Goal: Task Accomplishment & Management: Use online tool/utility

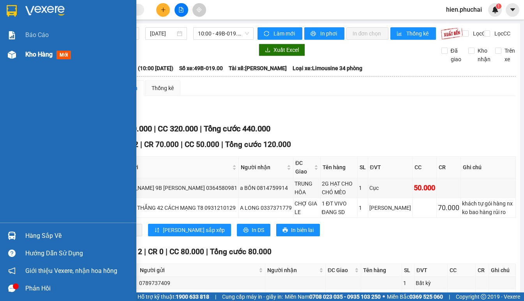
click at [14, 61] on div at bounding box center [12, 55] width 14 height 14
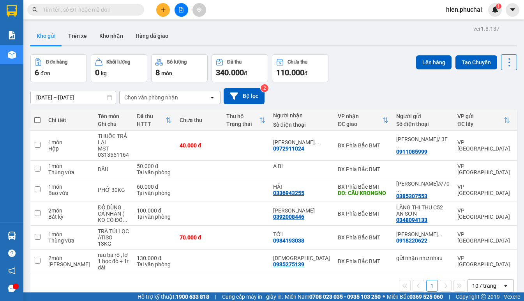
click at [348, 107] on div "13/08/2025 – 15/08/2025 Press the down arrow key to interact with the calendar …" at bounding box center [273, 96] width 487 height 28
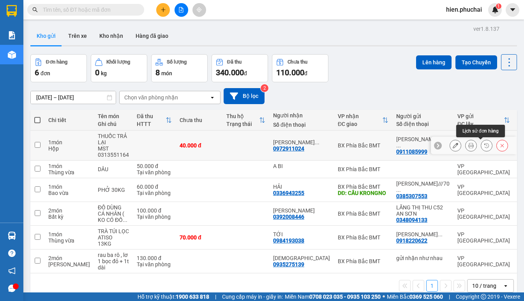
click at [484, 146] on icon at bounding box center [486, 145] width 5 height 5
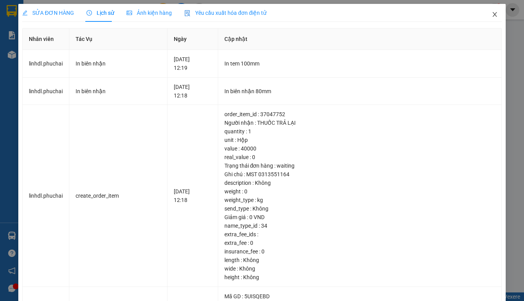
click at [492, 16] on icon "close" at bounding box center [494, 14] width 4 height 5
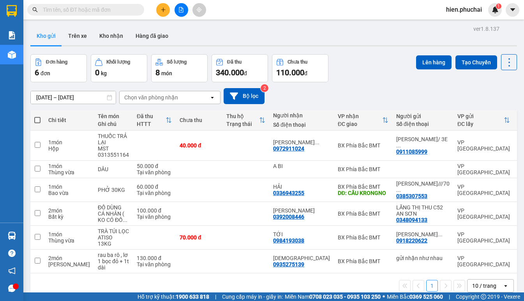
click at [353, 82] on div "13/08/2025 – 15/08/2025 Press the down arrow key to interact with the calendar …" at bounding box center [273, 96] width 487 height 28
click at [452, 170] on button at bounding box center [455, 169] width 11 height 14
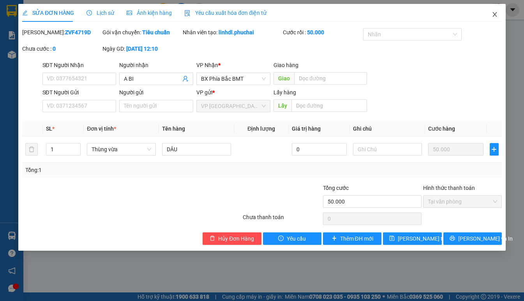
click at [494, 14] on icon "close" at bounding box center [495, 14] width 6 height 6
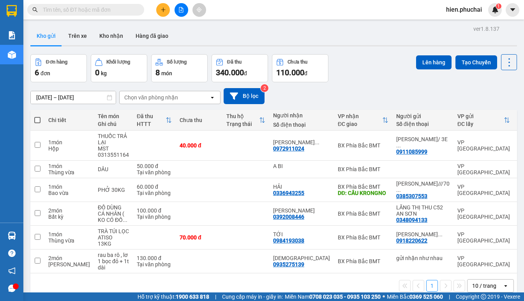
scroll to position [36, 0]
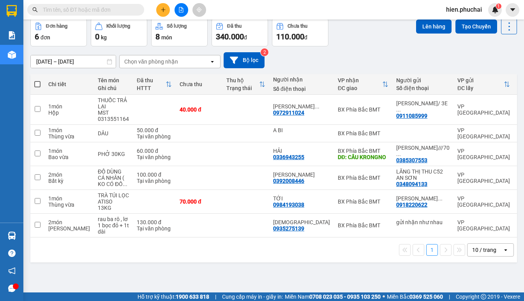
click at [327, 52] on div "13/08/2025 – 15/08/2025 Press the down arrow key to interact with the calendar …" at bounding box center [273, 60] width 487 height 16
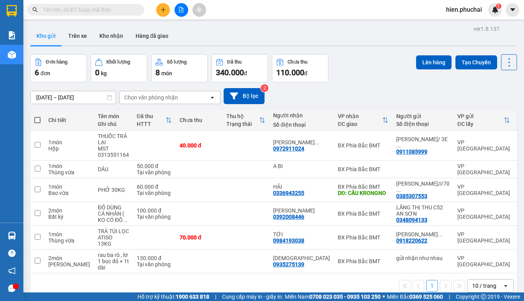
click at [349, 95] on div "[DATE] – [DATE] Press the down arrow key to interact with the calendar and sele…" at bounding box center [273, 96] width 487 height 16
click at [356, 43] on div "Kho gửi Trên xe Kho nhận Hàng đã giao" at bounding box center [273, 36] width 487 height 21
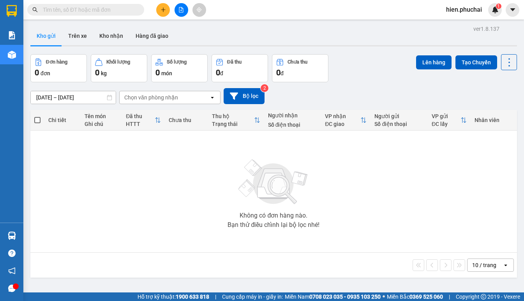
click at [184, 11] on button at bounding box center [182, 10] width 14 height 14
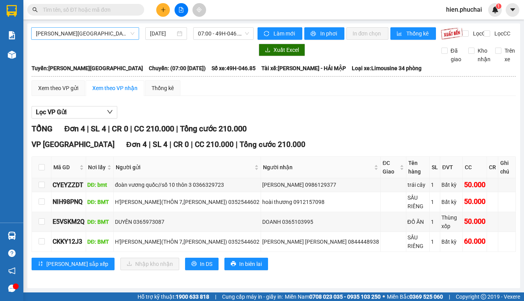
click at [99, 33] on span "[PERSON_NAME][GEOGRAPHIC_DATA]" at bounding box center [85, 34] width 99 height 12
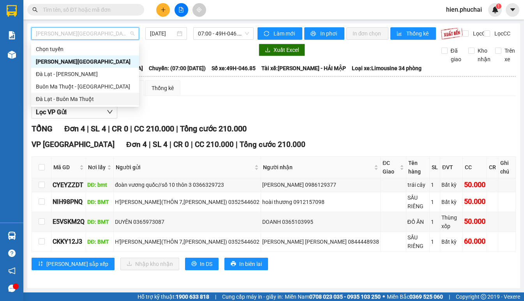
click at [85, 101] on div "Đà Lạt - Buôn Ma Thuột" at bounding box center [85, 99] width 99 height 9
type input "[DATE]"
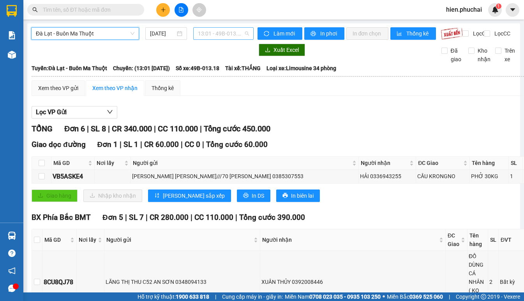
drag, startPoint x: 198, startPoint y: 36, endPoint x: 207, endPoint y: 58, distance: 23.5
click at [198, 37] on span "13:01 - 49B-013.18" at bounding box center [223, 34] width 51 height 12
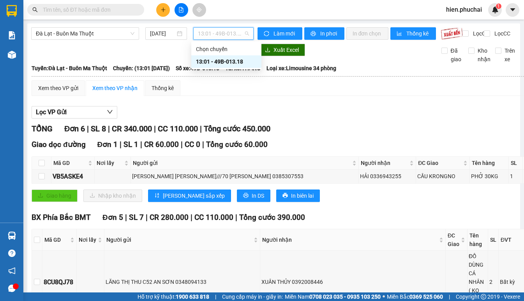
drag, startPoint x: 210, startPoint y: 60, endPoint x: 216, endPoint y: 56, distance: 6.9
click at [211, 60] on div "13:01 - 49B-013.18" at bounding box center [226, 61] width 61 height 9
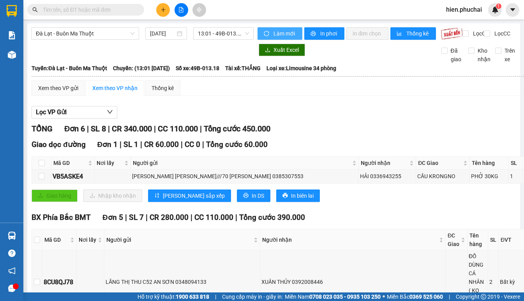
drag, startPoint x: 275, startPoint y: 33, endPoint x: 273, endPoint y: 37, distance: 4.5
click at [276, 35] on span "Làm mới" at bounding box center [284, 33] width 23 height 9
click at [323, 36] on span "In phơi" at bounding box center [329, 33] width 18 height 9
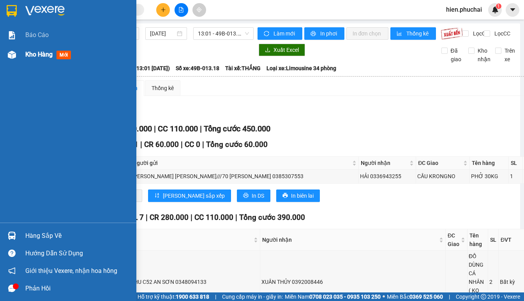
click at [14, 55] on img at bounding box center [12, 55] width 8 height 8
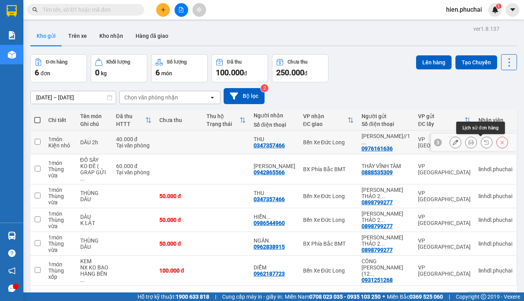
click at [484, 142] on icon at bounding box center [486, 141] width 5 height 5
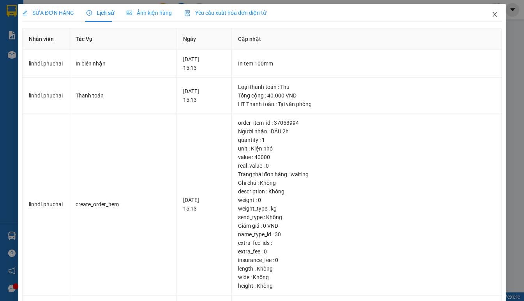
click at [485, 12] on span "Close" at bounding box center [495, 15] width 22 height 22
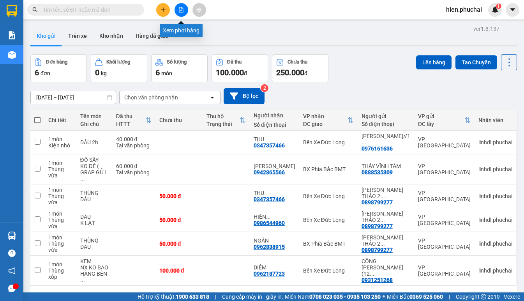
click at [180, 10] on icon "file-add" at bounding box center [180, 9] width 5 height 5
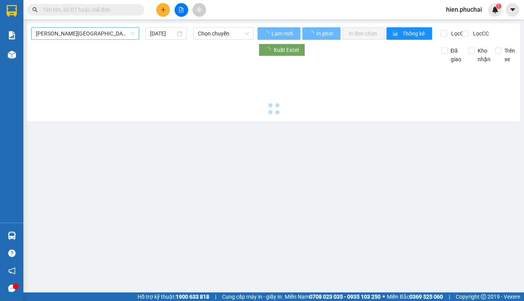
click at [111, 31] on span "Gia Lai - Đà Lạt" at bounding box center [85, 34] width 99 height 12
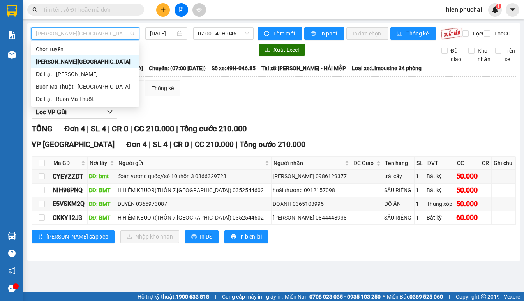
click at [212, 37] on span "07:00 - 49H-046.85" at bounding box center [223, 34] width 51 height 12
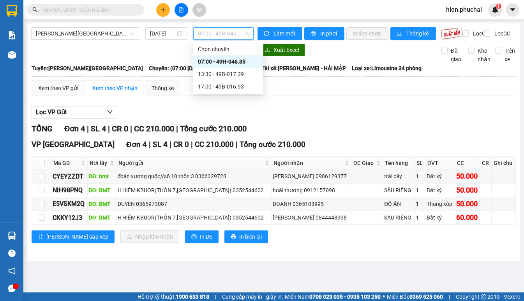
drag, startPoint x: 228, startPoint y: 59, endPoint x: 234, endPoint y: 53, distance: 8.8
click at [228, 60] on div "07:00 - 49H-046.85" at bounding box center [228, 61] width 61 height 9
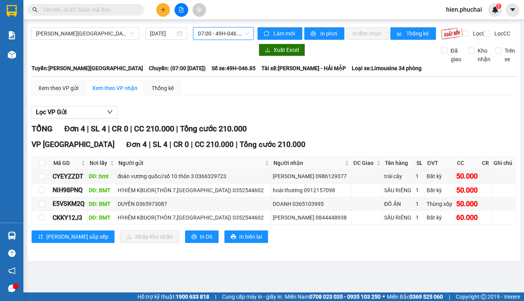
drag, startPoint x: 256, startPoint y: 41, endPoint x: 268, endPoint y: 43, distance: 12.2
click at [257, 40] on div "Làm mới In phơi In đơn chọn Thống kê Lọc CR Lọc CC" at bounding box center [385, 33] width 263 height 12
drag, startPoint x: 321, startPoint y: 33, endPoint x: 325, endPoint y: 28, distance: 6.2
click at [321, 33] on span "In phơi" at bounding box center [329, 33] width 18 height 9
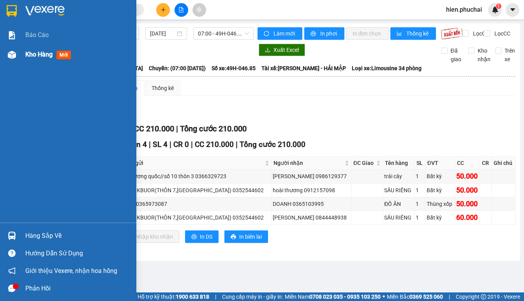
click at [39, 51] on span "Kho hàng" at bounding box center [38, 54] width 27 height 7
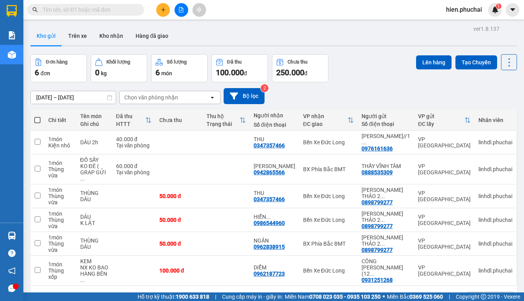
click at [187, 11] on button at bounding box center [182, 10] width 14 height 14
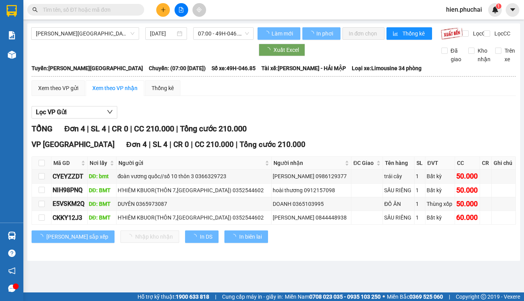
click at [180, 13] on button at bounding box center [182, 10] width 14 height 14
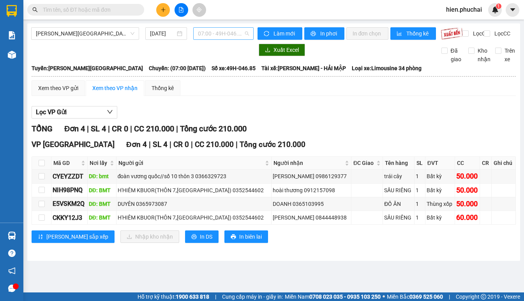
click at [208, 32] on span "07:00 - 49H-046.85" at bounding box center [223, 34] width 51 height 12
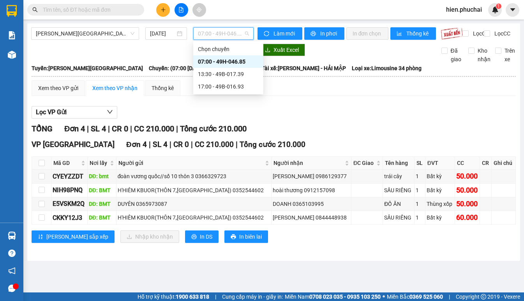
click at [333, 56] on div "Xuất Excel" at bounding box center [344, 50] width 173 height 12
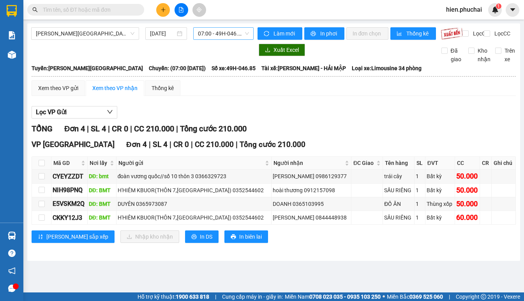
click at [199, 32] on span "07:00 - 49H-046.85" at bounding box center [223, 34] width 51 height 12
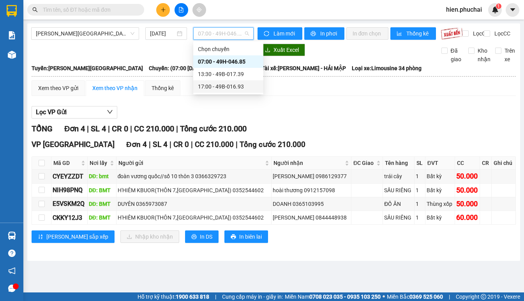
click at [206, 88] on div "17:00 - 49B-016.93" at bounding box center [228, 86] width 61 height 9
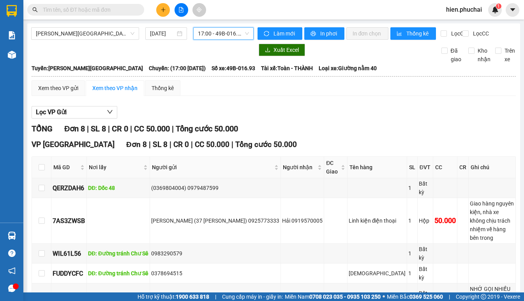
scroll to position [78, 0]
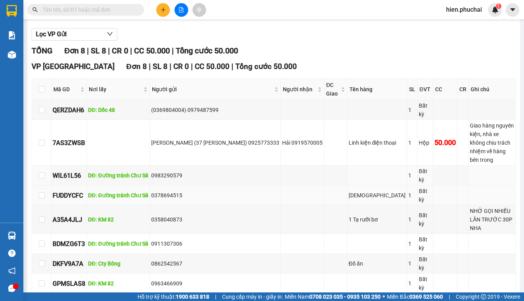
click at [230, 185] on td "0378694515" at bounding box center [215, 195] width 131 height 20
click at [231, 191] on div "0378694515" at bounding box center [215, 195] width 128 height 9
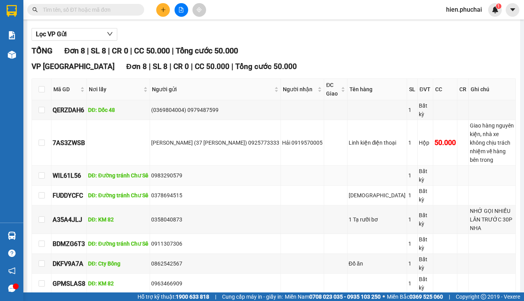
click at [234, 171] on div "0983290579" at bounding box center [215, 175] width 128 height 9
click at [196, 205] on td "0358040873" at bounding box center [215, 219] width 131 height 28
click at [178, 239] on div "0911307306" at bounding box center [215, 243] width 128 height 9
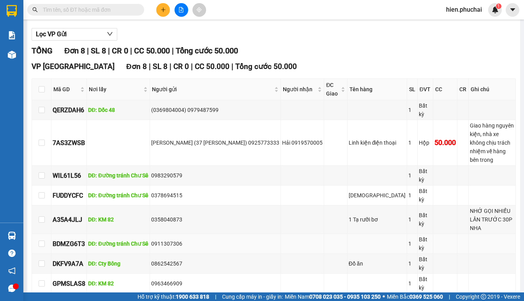
click at [178, 239] on div "0911307306" at bounding box center [215, 243] width 128 height 9
click at [176, 259] on div "0862542567" at bounding box center [215, 263] width 128 height 9
click at [171, 279] on div "0963466909" at bounding box center [215, 283] width 128 height 9
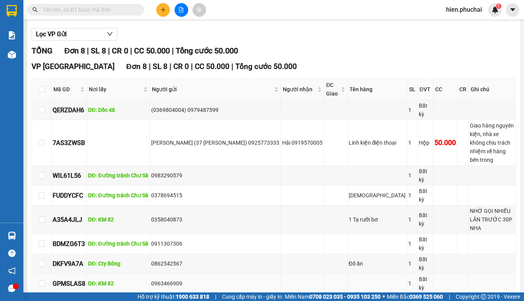
click at [171, 279] on div "0963466909" at bounding box center [215, 283] width 128 height 9
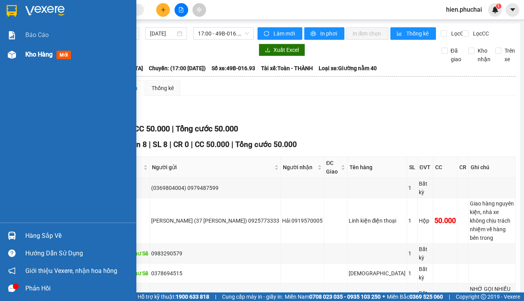
click at [14, 51] on img at bounding box center [12, 55] width 8 height 8
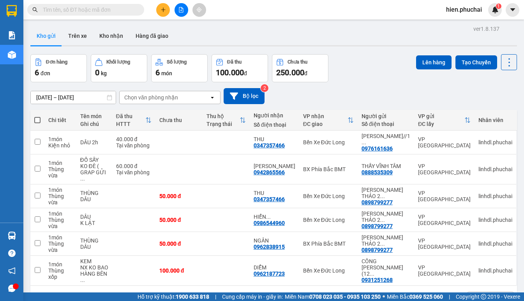
click at [416, 86] on div "13/08/2025 – 15/08/2025 Press the down arrow key to interact with the calendar …" at bounding box center [273, 96] width 487 height 28
click at [333, 94] on div "13/08/2025 – 15/08/2025 Press the down arrow key to interact with the calendar …" at bounding box center [273, 96] width 487 height 16
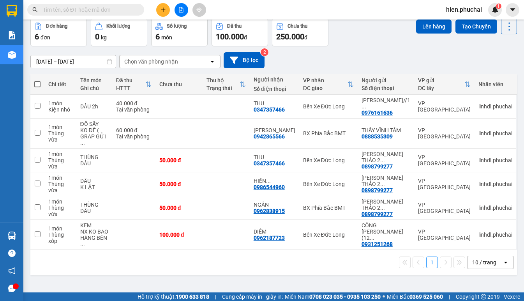
click at [187, 12] on button at bounding box center [182, 10] width 14 height 14
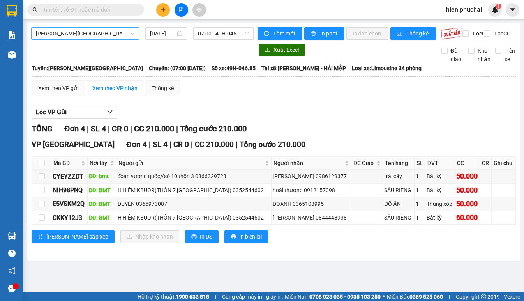
click at [52, 36] on span "Gia Lai - Đà Lạt" at bounding box center [85, 34] width 99 height 12
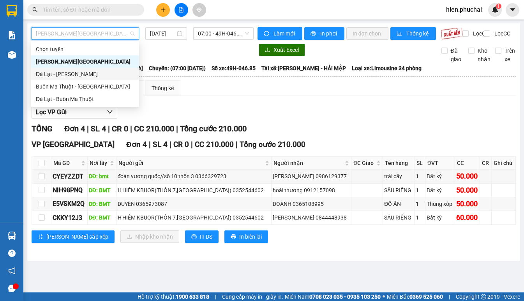
click at [58, 71] on div "Đà Lạt - [PERSON_NAME]" at bounding box center [85, 74] width 99 height 9
type input "[DATE]"
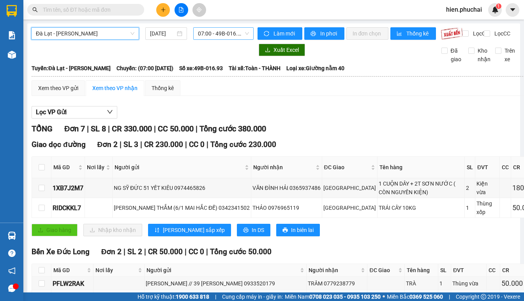
click at [208, 35] on span "07:00 - 49B-016.93" at bounding box center [223, 34] width 51 height 12
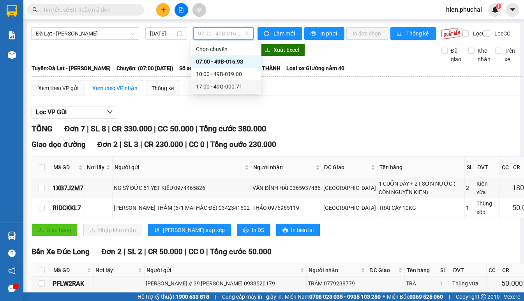
click at [219, 83] on div "17:00 - 49G-000.71" at bounding box center [226, 86] width 61 height 9
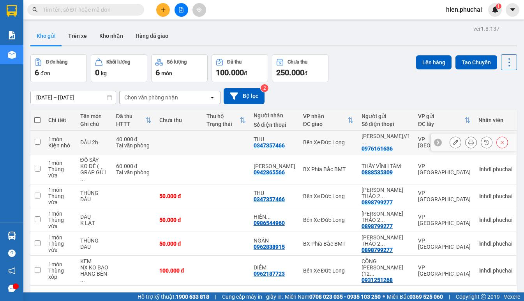
click at [484, 143] on icon at bounding box center [486, 141] width 5 height 5
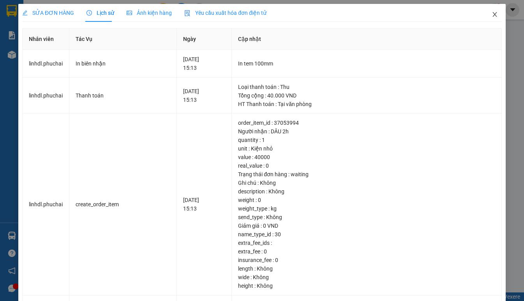
click at [492, 17] on icon "close" at bounding box center [495, 14] width 6 height 6
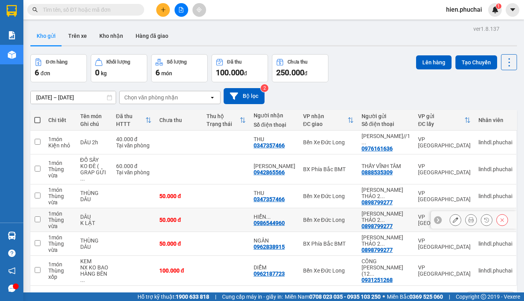
scroll to position [36, 0]
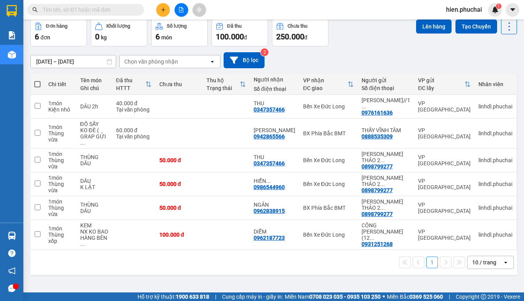
click at [37, 79] on th at bounding box center [37, 84] width 14 height 21
click at [37, 83] on span at bounding box center [37, 84] width 6 height 6
click at [37, 80] on input "checkbox" at bounding box center [37, 80] width 0 height 0
checkbox input "true"
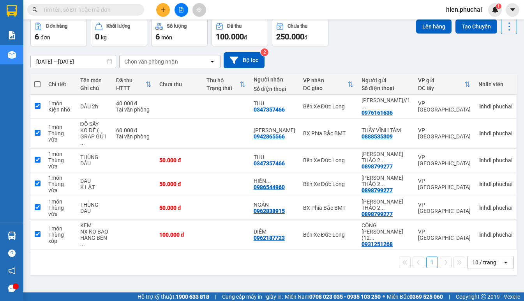
checkbox input "true"
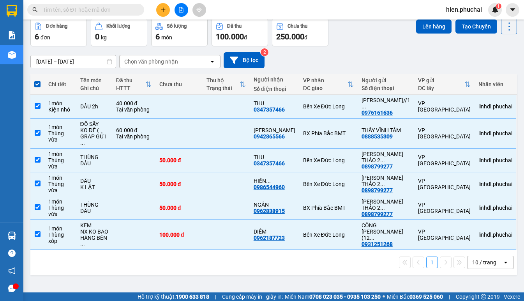
scroll to position [0, 0]
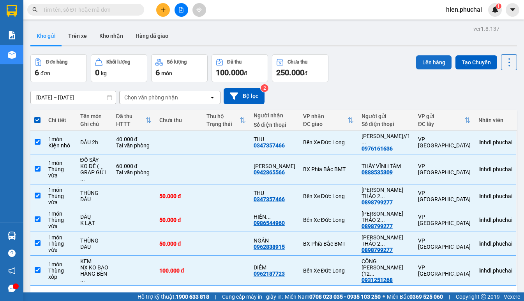
click at [429, 56] on button "Lên hàng" at bounding box center [433, 62] width 35 height 14
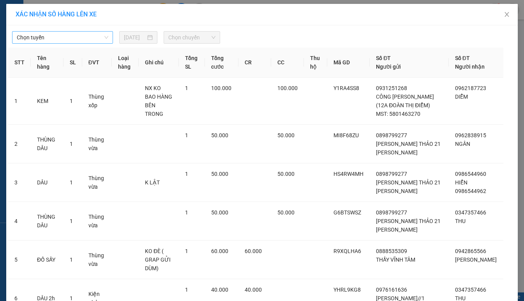
click at [91, 39] on span "Chọn tuyến" at bounding box center [63, 38] width 92 height 12
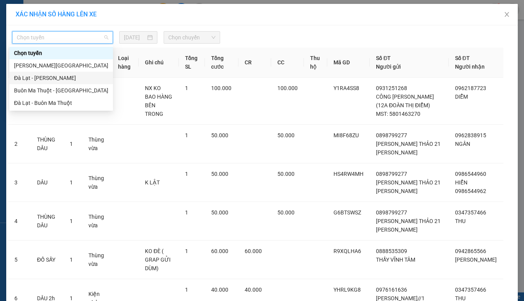
click at [49, 79] on div "Đà Lạt - Gia Lai" at bounding box center [61, 78] width 94 height 9
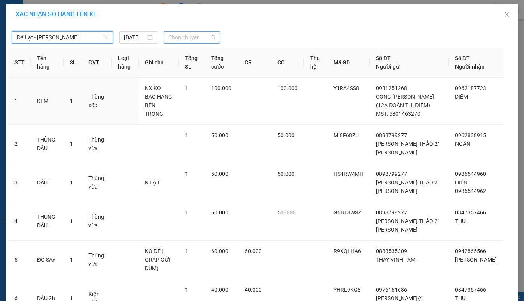
click at [207, 37] on span "Chọn chuyến" at bounding box center [191, 38] width 47 height 12
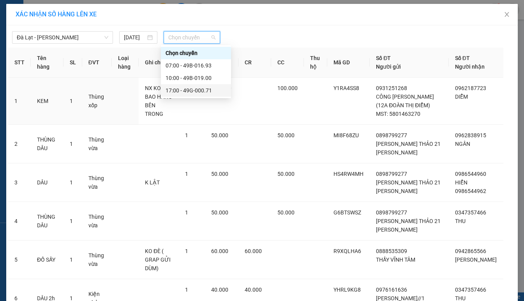
click at [192, 89] on div "17:00 - 49G-000.71" at bounding box center [196, 90] width 61 height 9
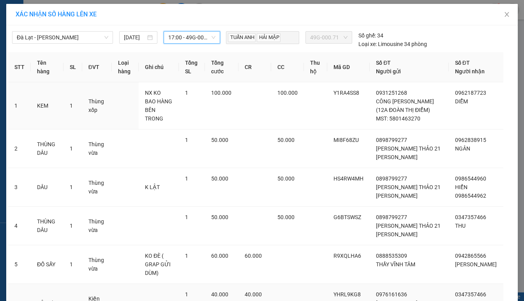
scroll to position [78, 0]
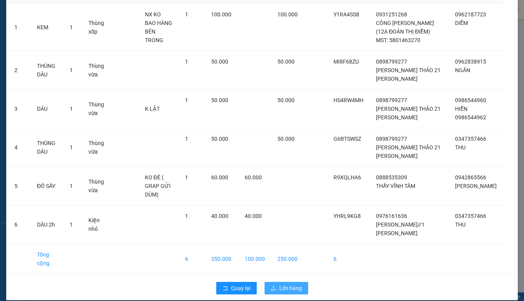
click at [280, 284] on span "Lên hàng" at bounding box center [290, 288] width 23 height 9
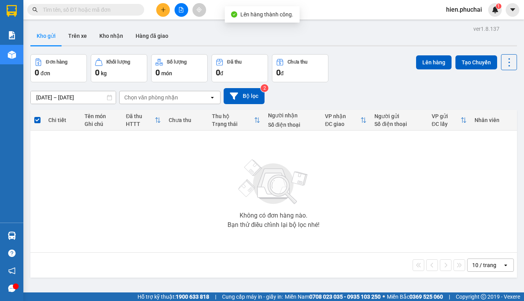
click at [177, 9] on button at bounding box center [182, 10] width 14 height 14
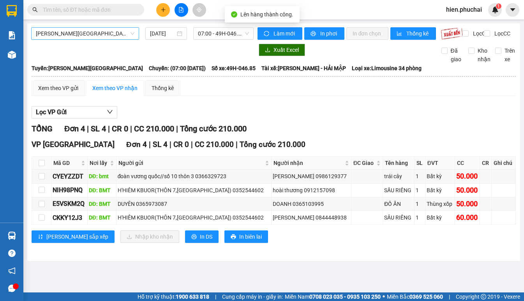
click at [106, 29] on span "Gia Lai - Đà Lạt" at bounding box center [85, 34] width 99 height 12
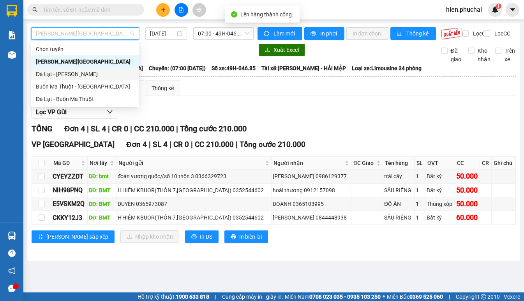
click at [96, 71] on div "Đà Lạt - Gia Lai" at bounding box center [85, 74] width 99 height 9
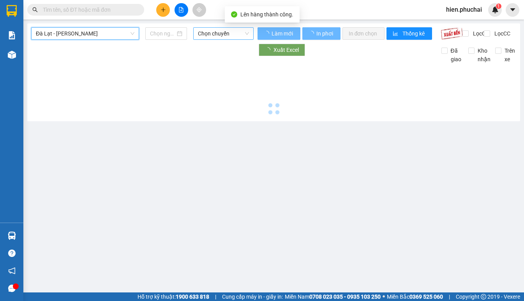
type input "15/08/2025"
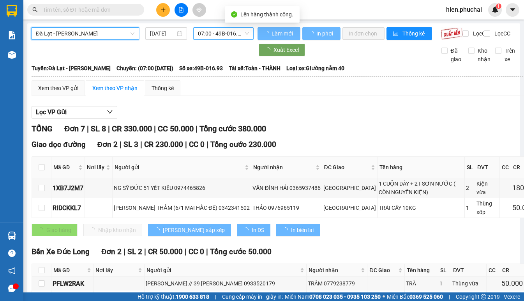
click at [242, 31] on span "07:00 - 49B-016.93" at bounding box center [223, 34] width 51 height 12
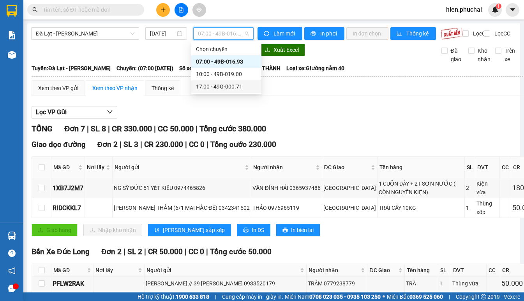
click at [227, 90] on div "17:00 - 49G-000.71" at bounding box center [226, 86] width 61 height 9
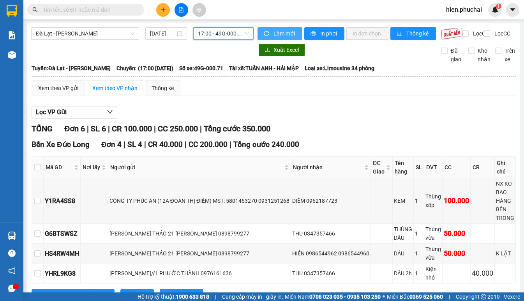
click at [273, 33] on span "Làm mới" at bounding box center [284, 33] width 23 height 9
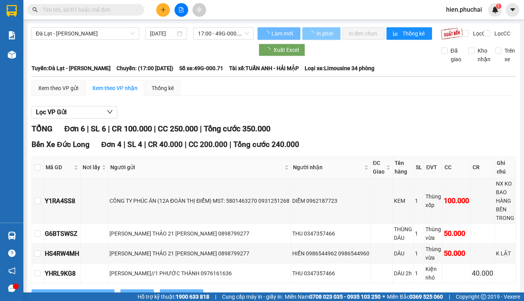
click at [321, 31] on span "In phơi" at bounding box center [325, 33] width 18 height 9
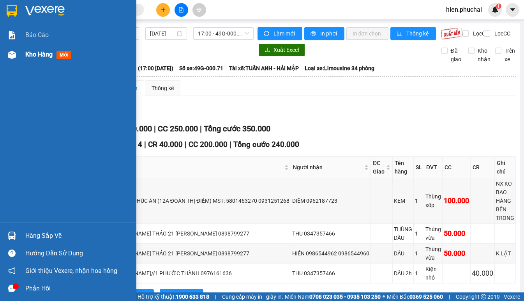
click at [14, 58] on img at bounding box center [12, 55] width 8 height 8
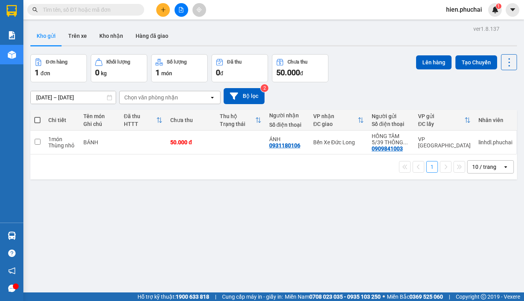
click at [428, 229] on div "ver 1.8.137 Kho gửi Trên xe Kho nhận Hàng đã giao Đơn hàng 1 đơn Khối lượng 0 k…" at bounding box center [273, 173] width 493 height 301
click at [288, 42] on div "Kho gửi Trên xe Kho nhận Hàng đã giao" at bounding box center [273, 36] width 487 height 21
